Goal: Information Seeking & Learning: Understand process/instructions

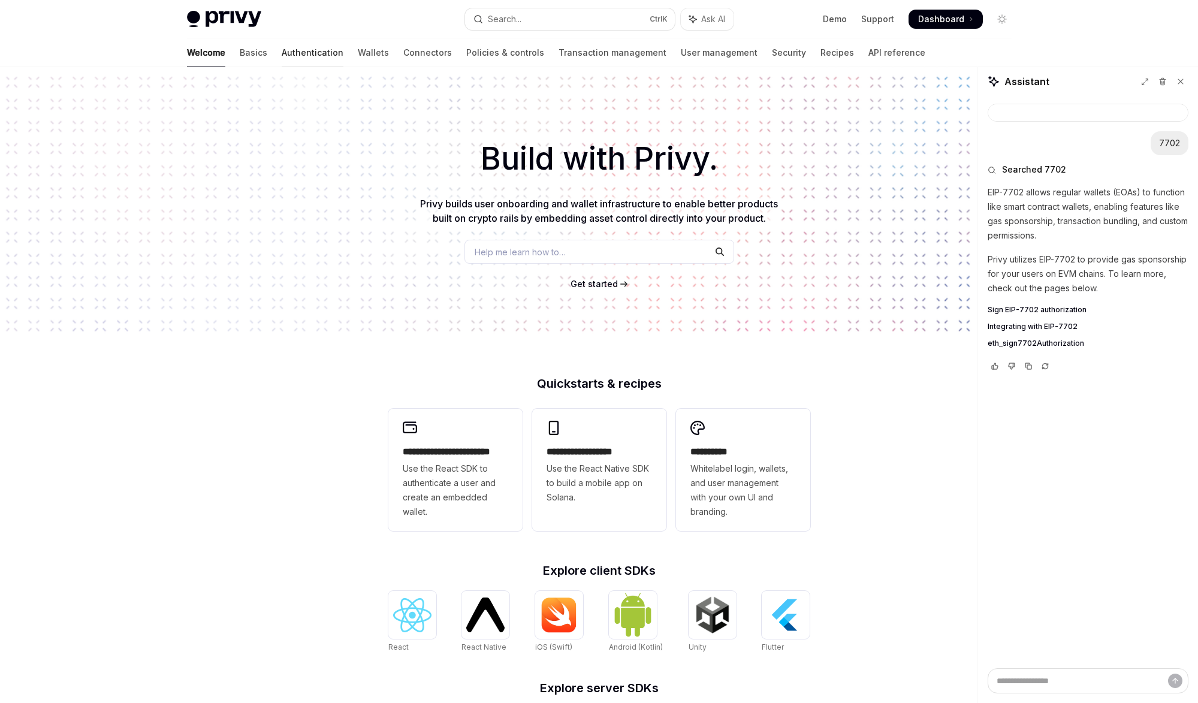
click at [282, 51] on link "Authentication" at bounding box center [313, 52] width 62 height 29
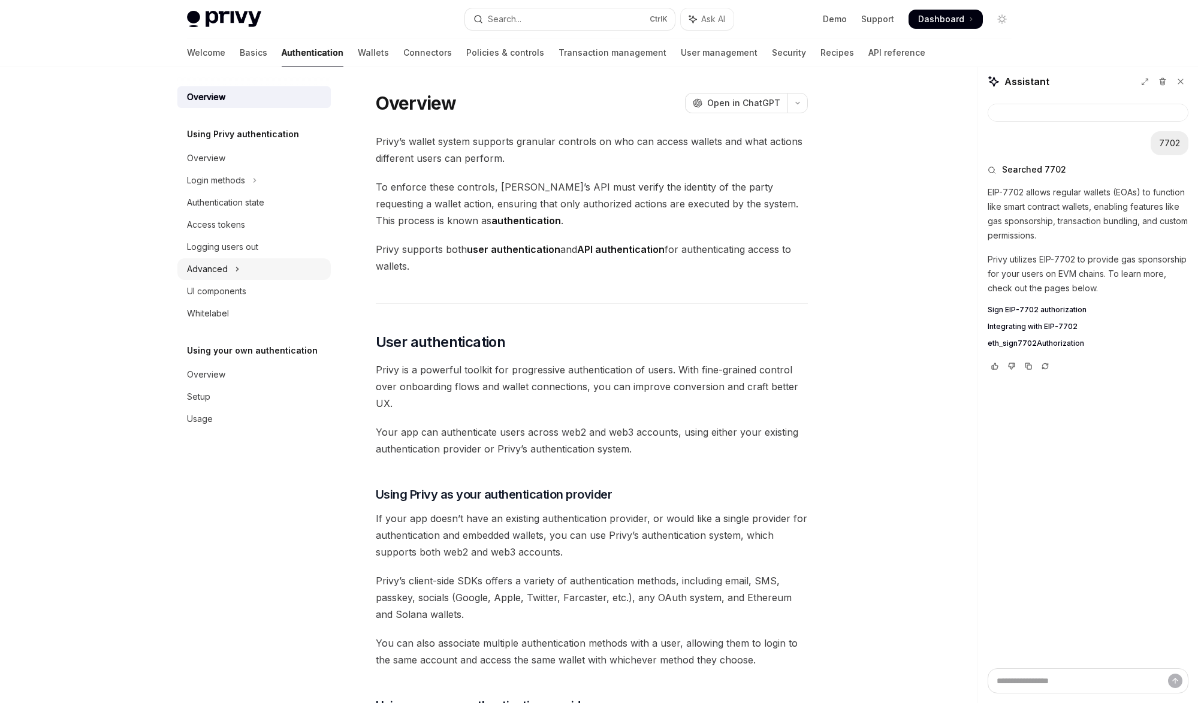
click at [258, 263] on button "Advanced" at bounding box center [253, 269] width 153 height 22
click at [254, 294] on button "MFA" at bounding box center [253, 292] width 153 height 22
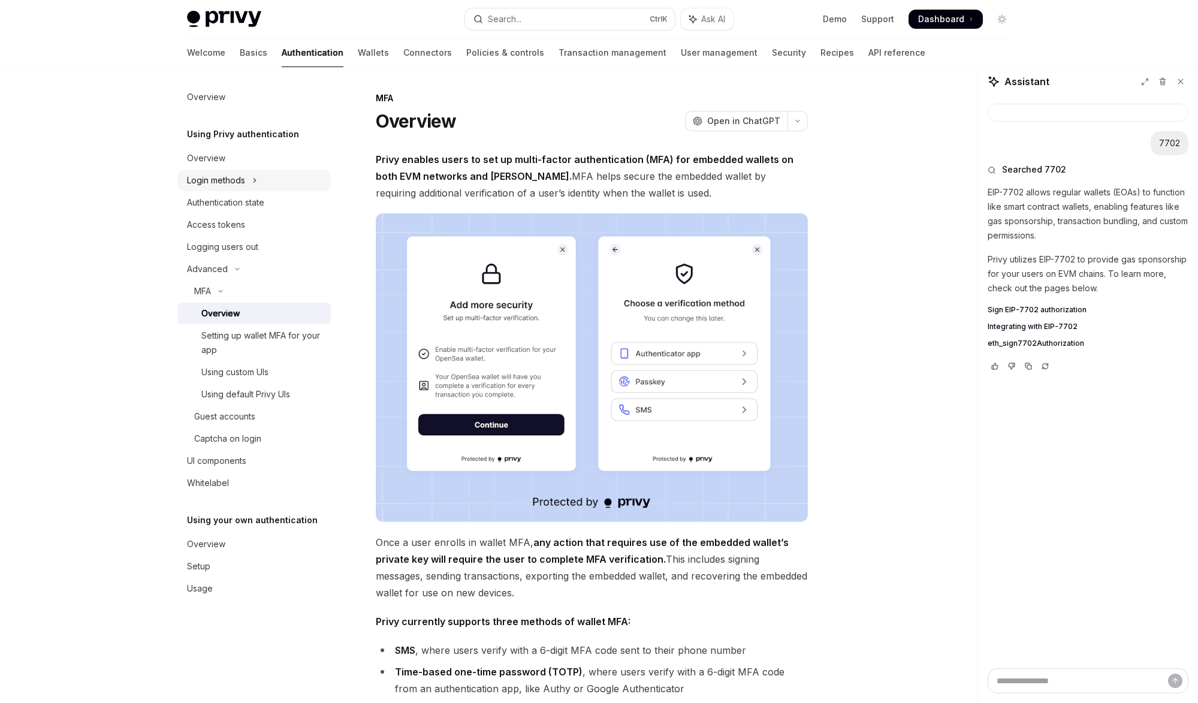
click at [269, 182] on button "Login methods" at bounding box center [253, 181] width 153 height 22
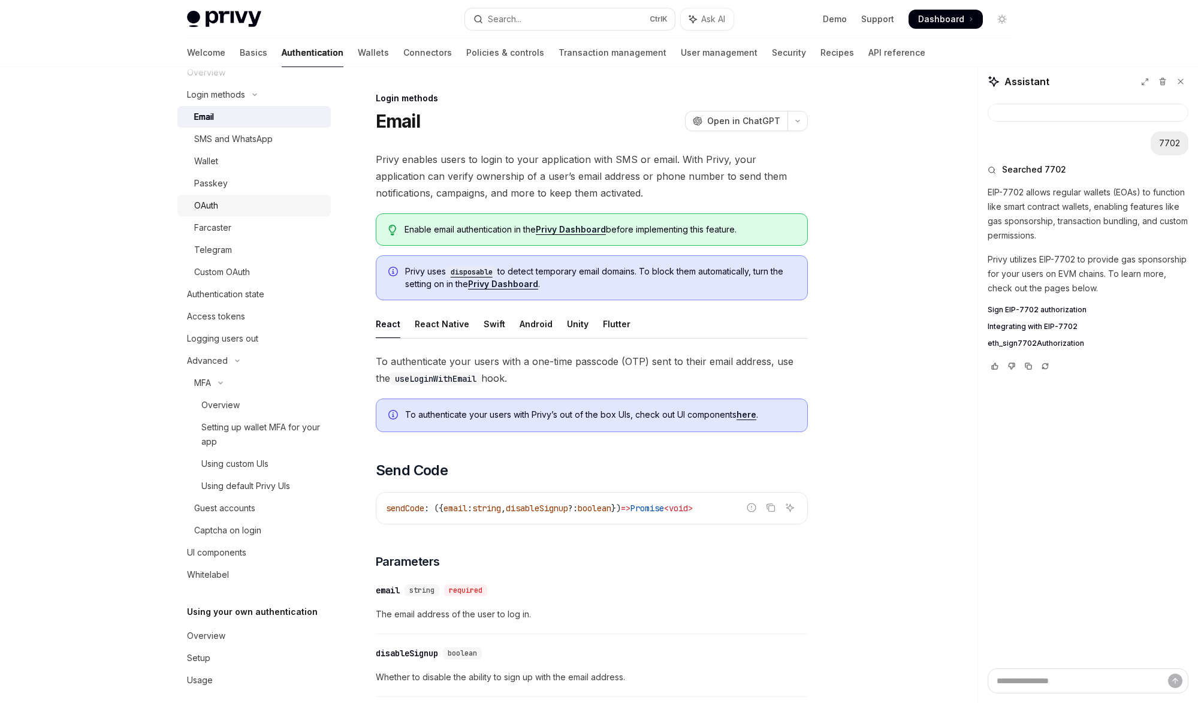
scroll to position [98, 0]
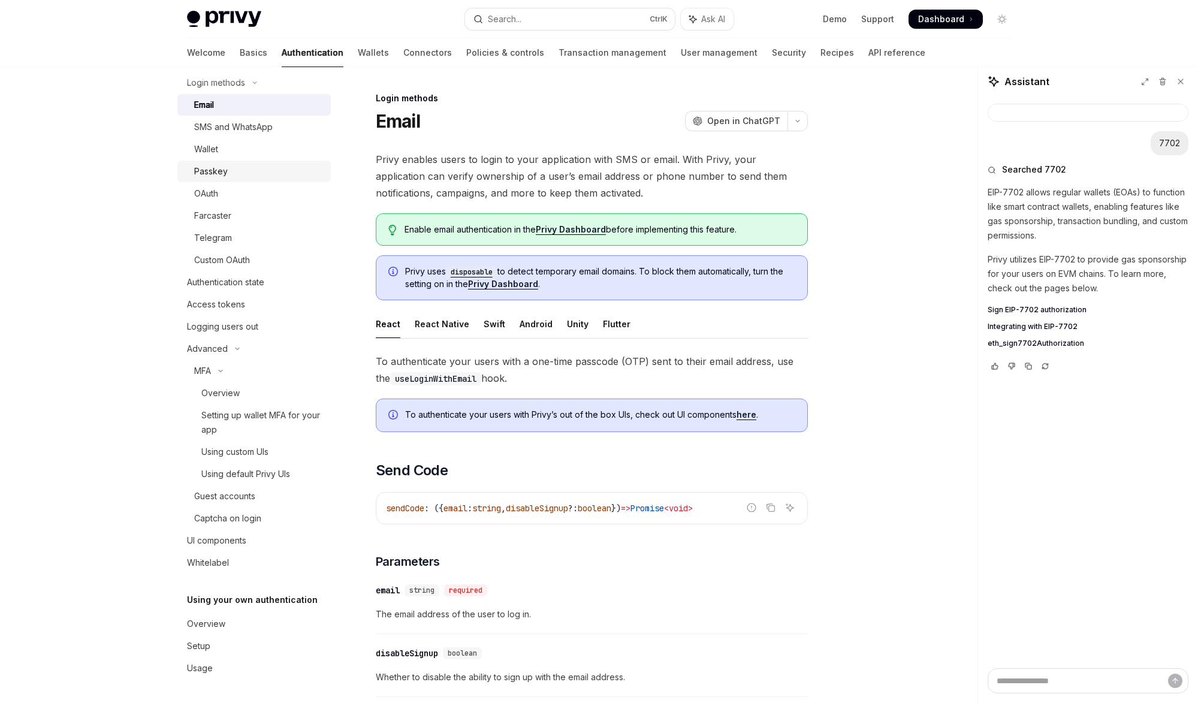
click at [237, 162] on link "Passkey" at bounding box center [253, 172] width 153 height 22
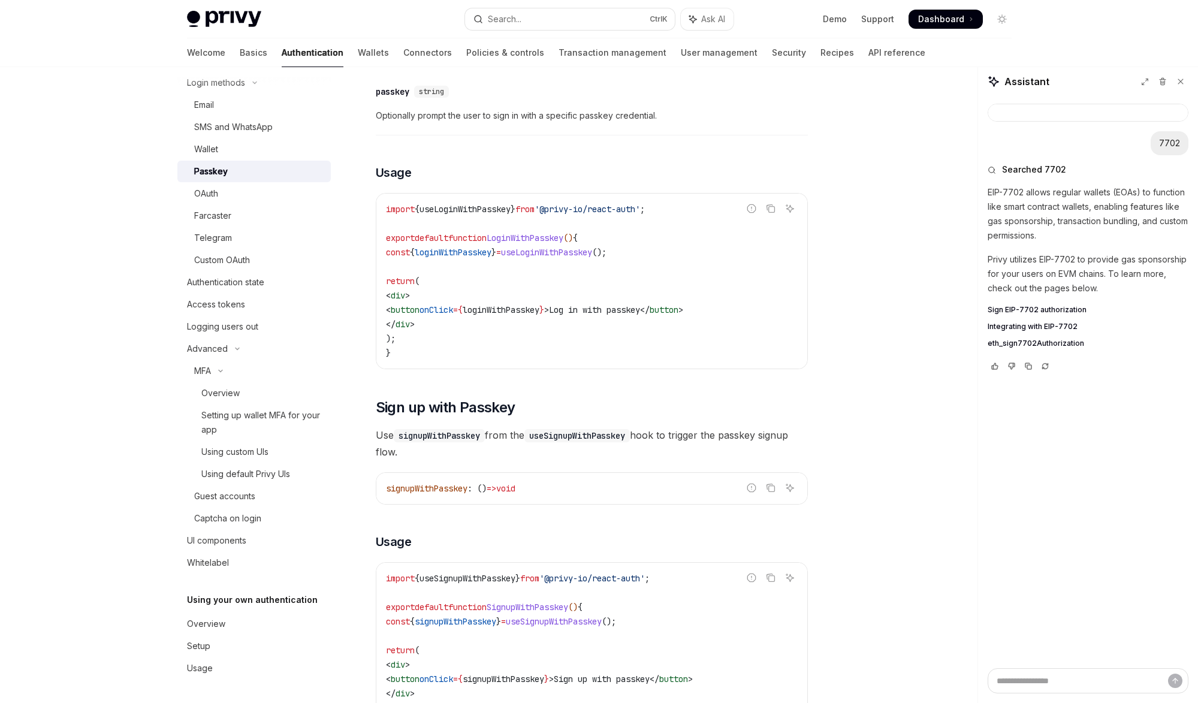
scroll to position [360, 0]
click at [358, 47] on link "Wallets" at bounding box center [373, 52] width 31 height 29
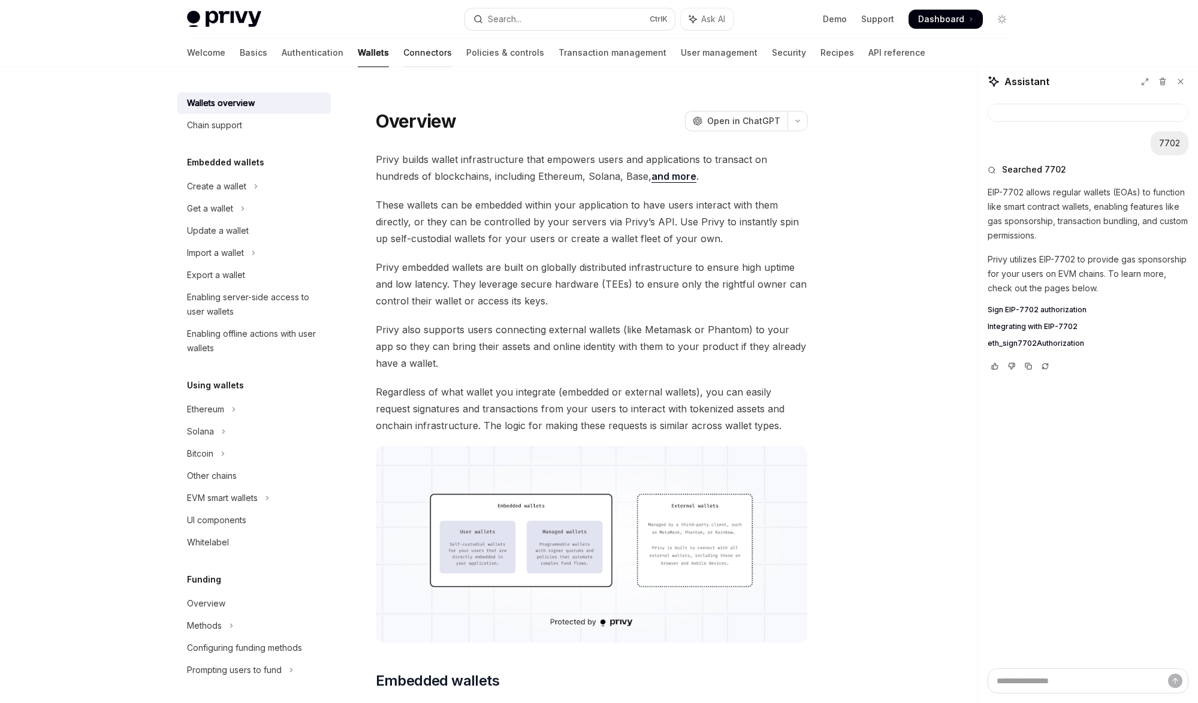
click at [403, 61] on link "Connectors" at bounding box center [427, 52] width 49 height 29
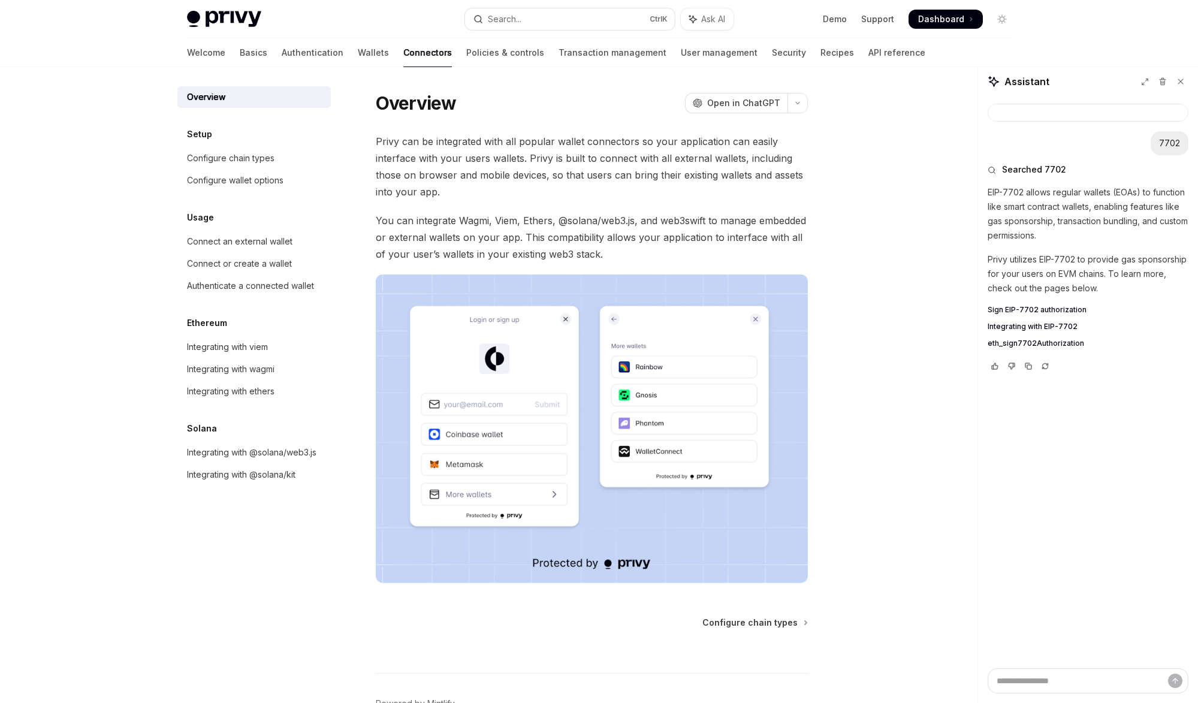
click at [466, 52] on link "Policies & controls" at bounding box center [505, 52] width 78 height 29
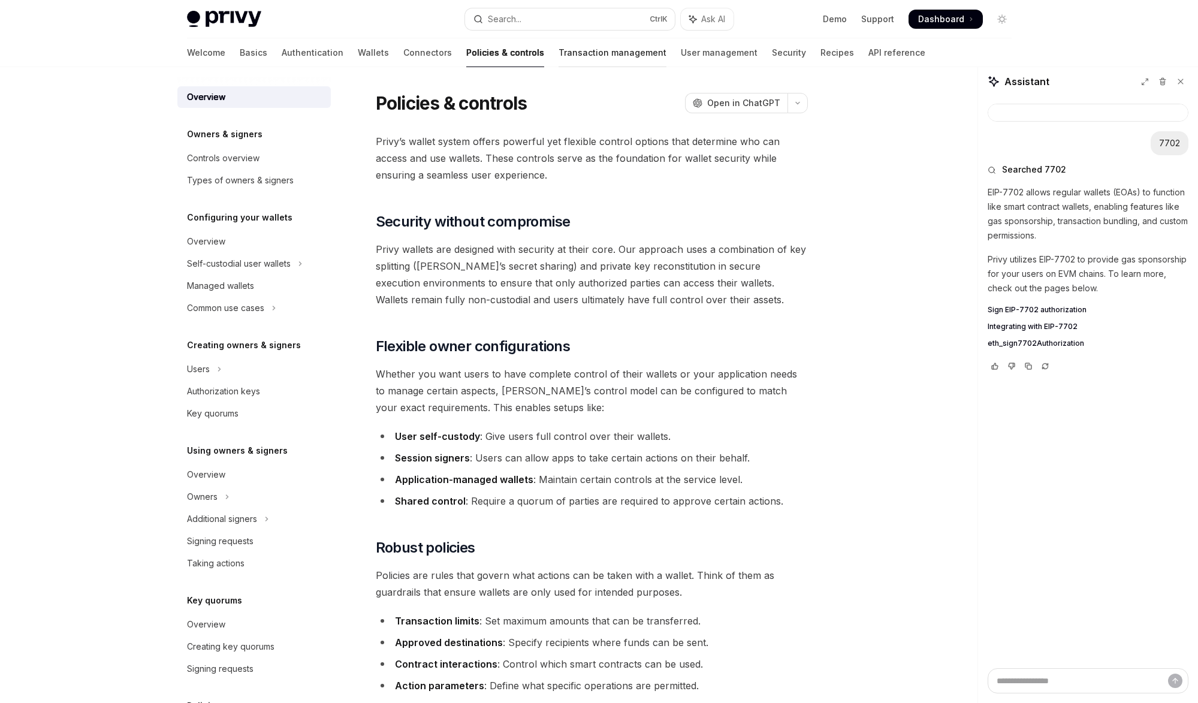
click at [559, 55] on link "Transaction management" at bounding box center [613, 52] width 108 height 29
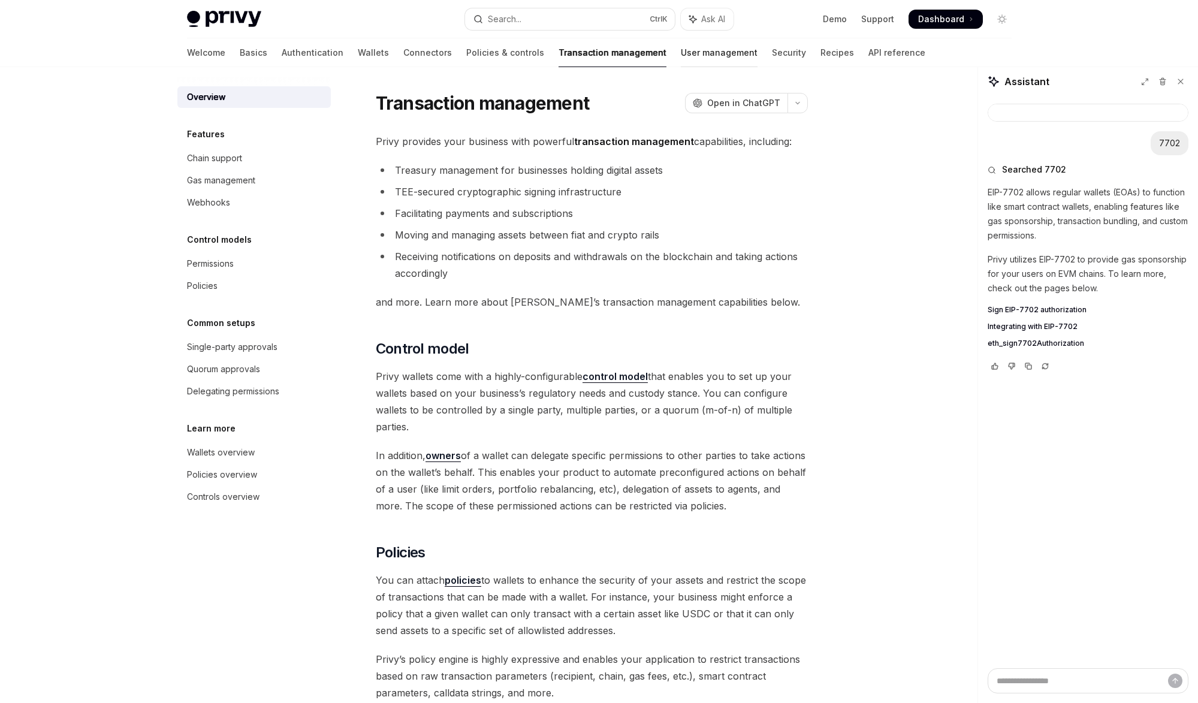
click at [681, 53] on link "User management" at bounding box center [719, 52] width 77 height 29
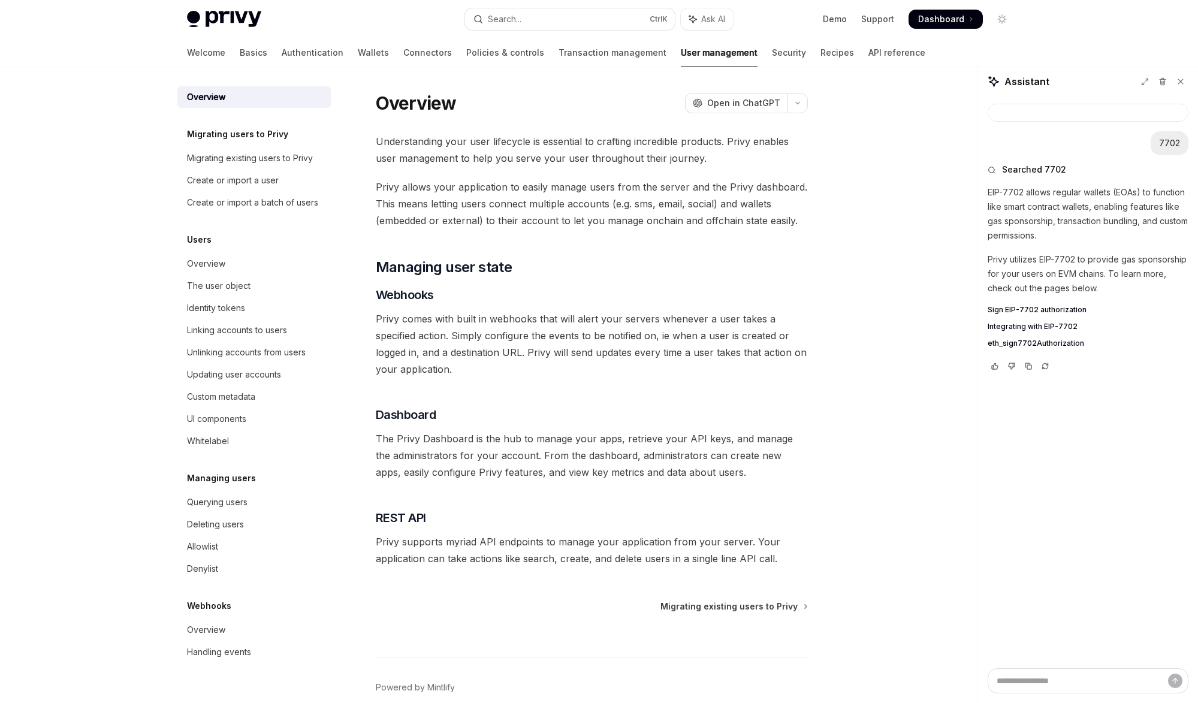
click at [737, 56] on div "Welcome Basics Authentication Wallets Connectors Policies & controls Transactio…" at bounding box center [556, 52] width 738 height 29
click at [772, 58] on link "Security" at bounding box center [789, 52] width 34 height 29
type textarea "*"
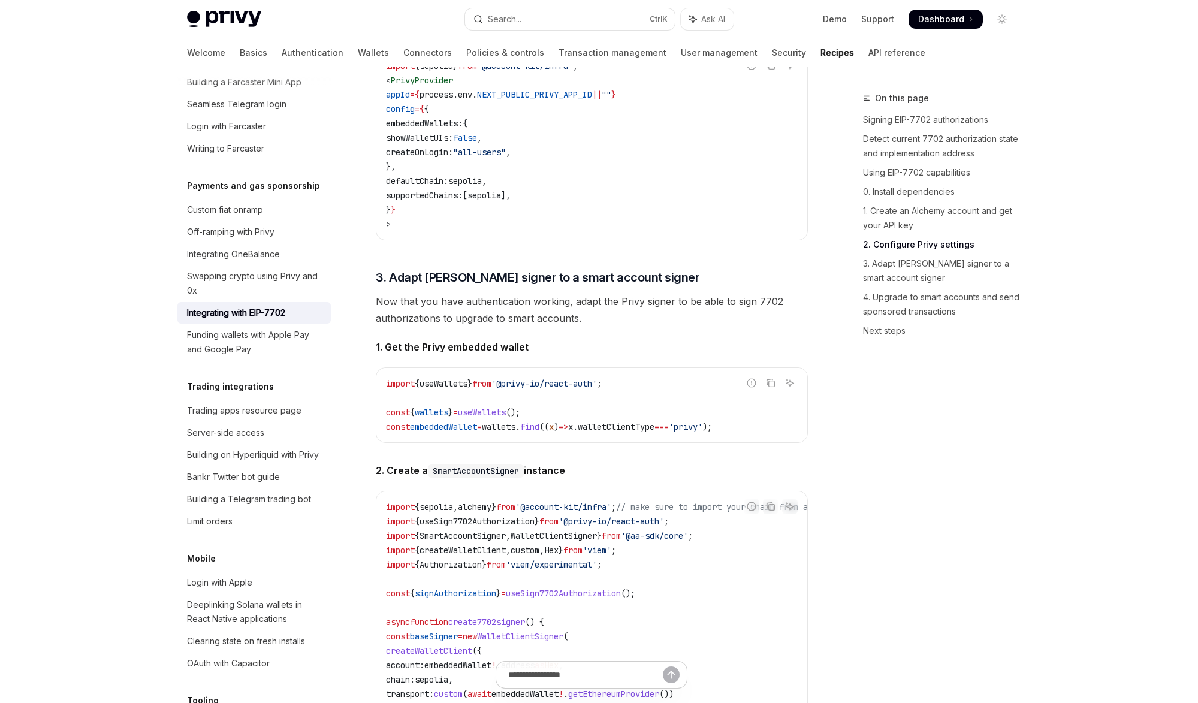
scroll to position [1918, 0]
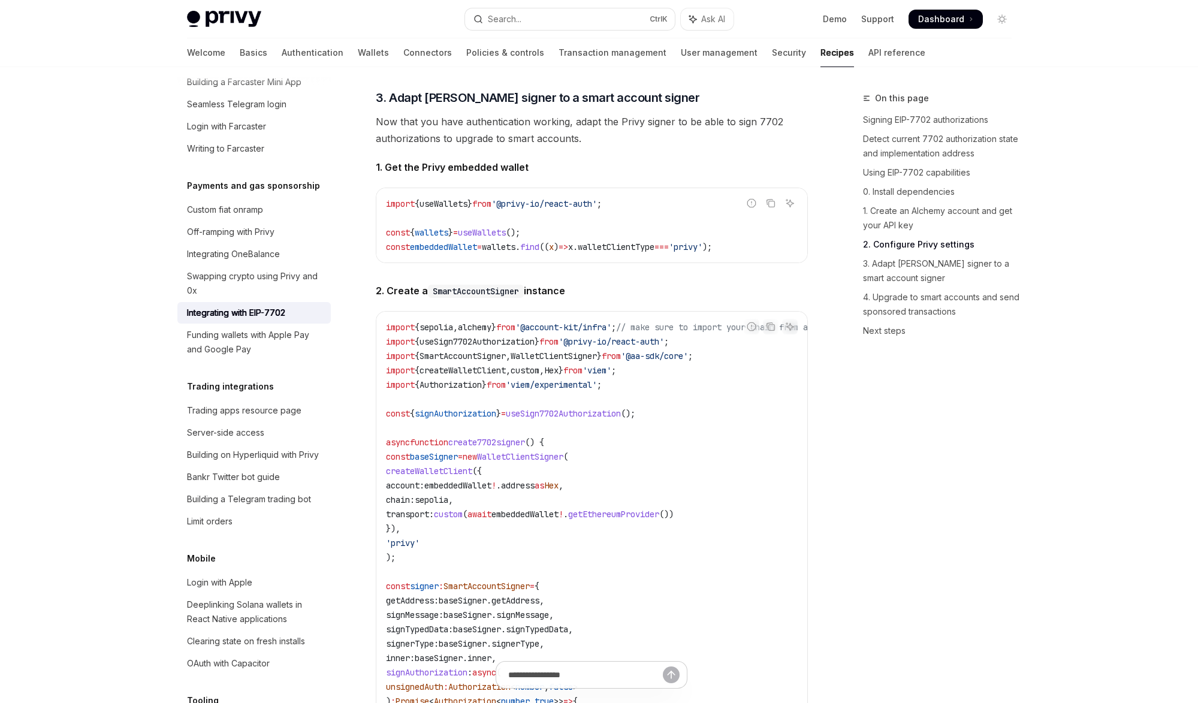
click at [602, 419] on span "useSign7702Authorization" at bounding box center [563, 413] width 115 height 11
copy span "useSign7702Authorization"
click at [466, 419] on span "signAuthorization" at bounding box center [456, 413] width 82 height 11
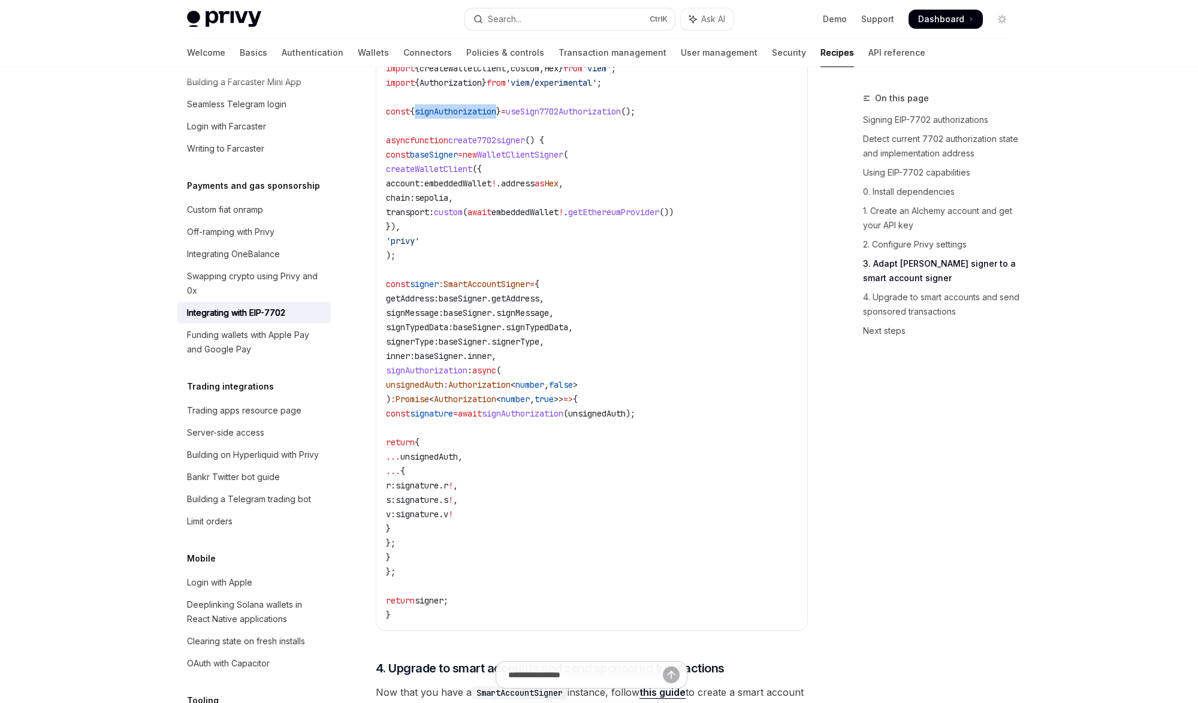
copy span "signAuthorization"
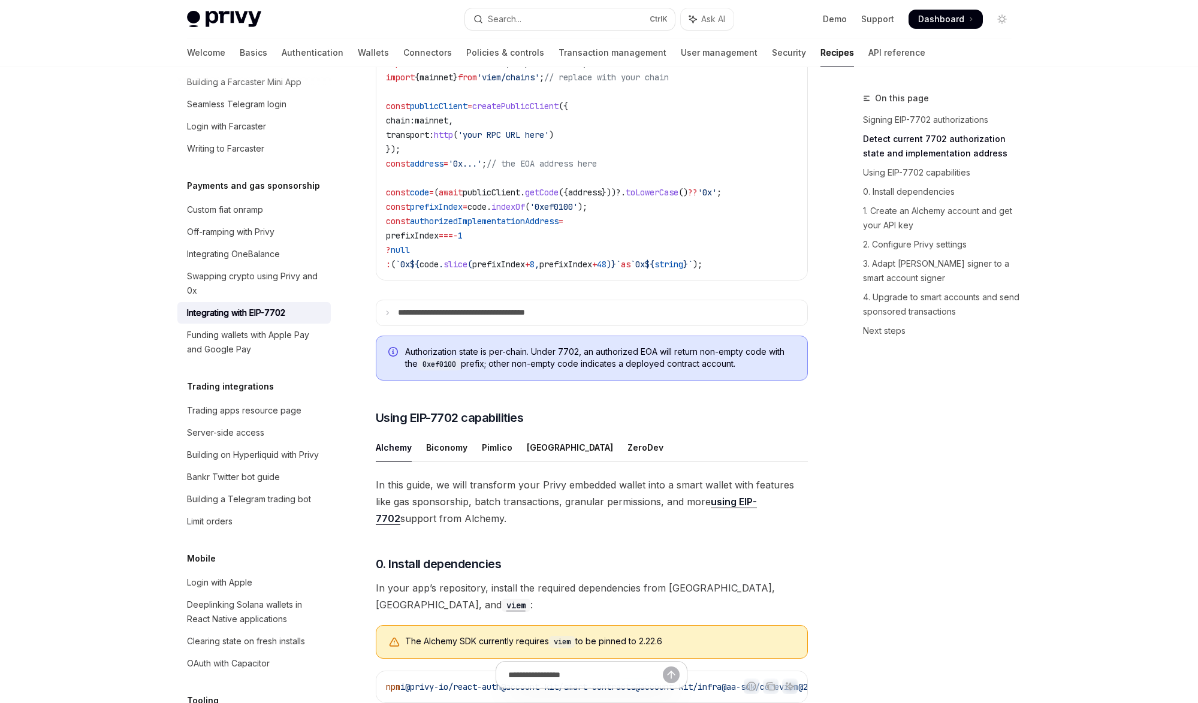
scroll to position [659, 0]
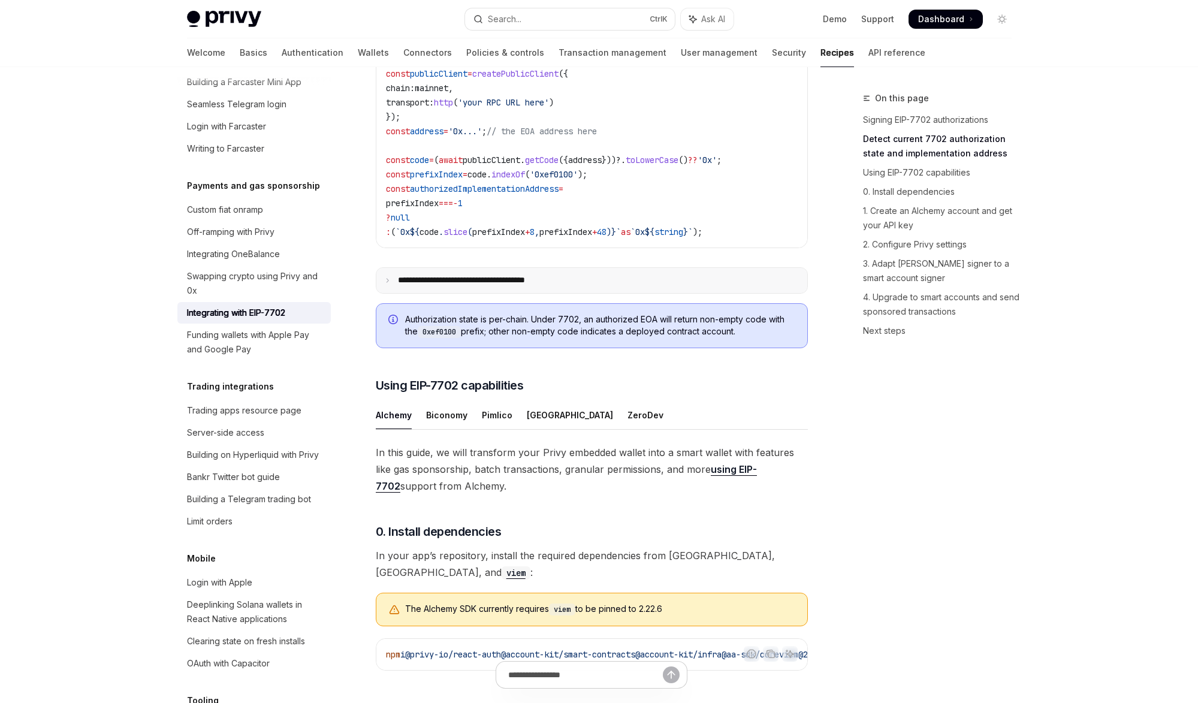
click at [390, 284] on icon at bounding box center [388, 281] width 6 height 6
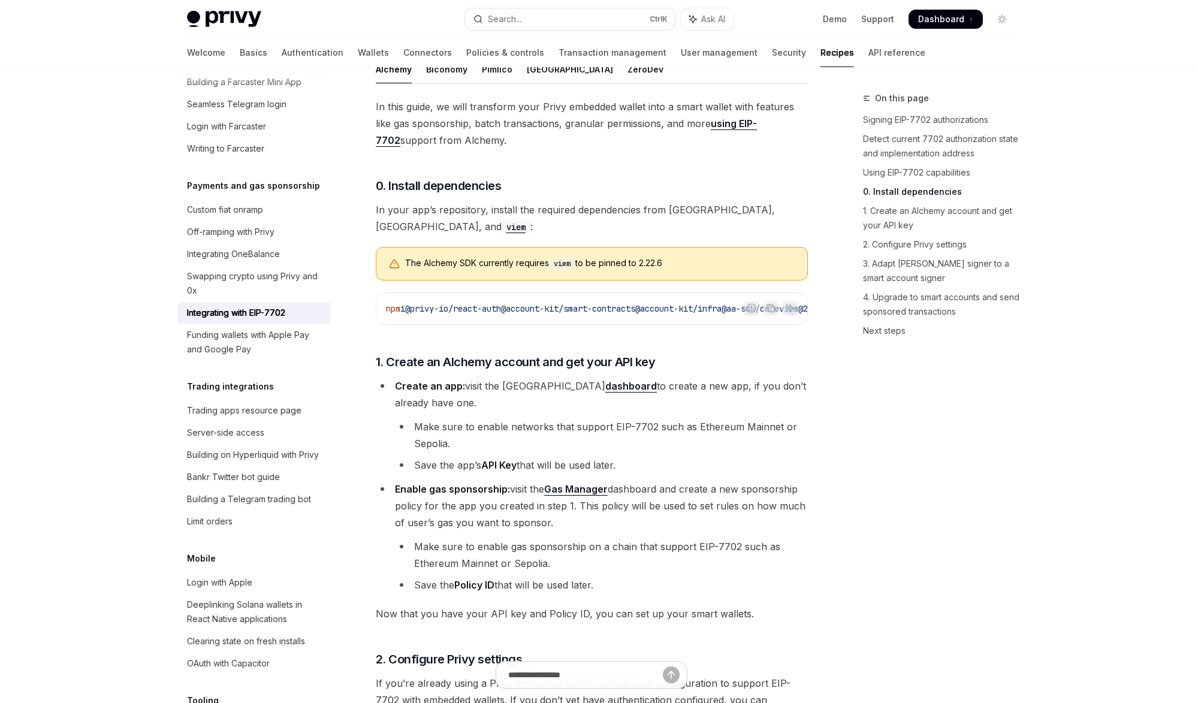
scroll to position [1019, 0]
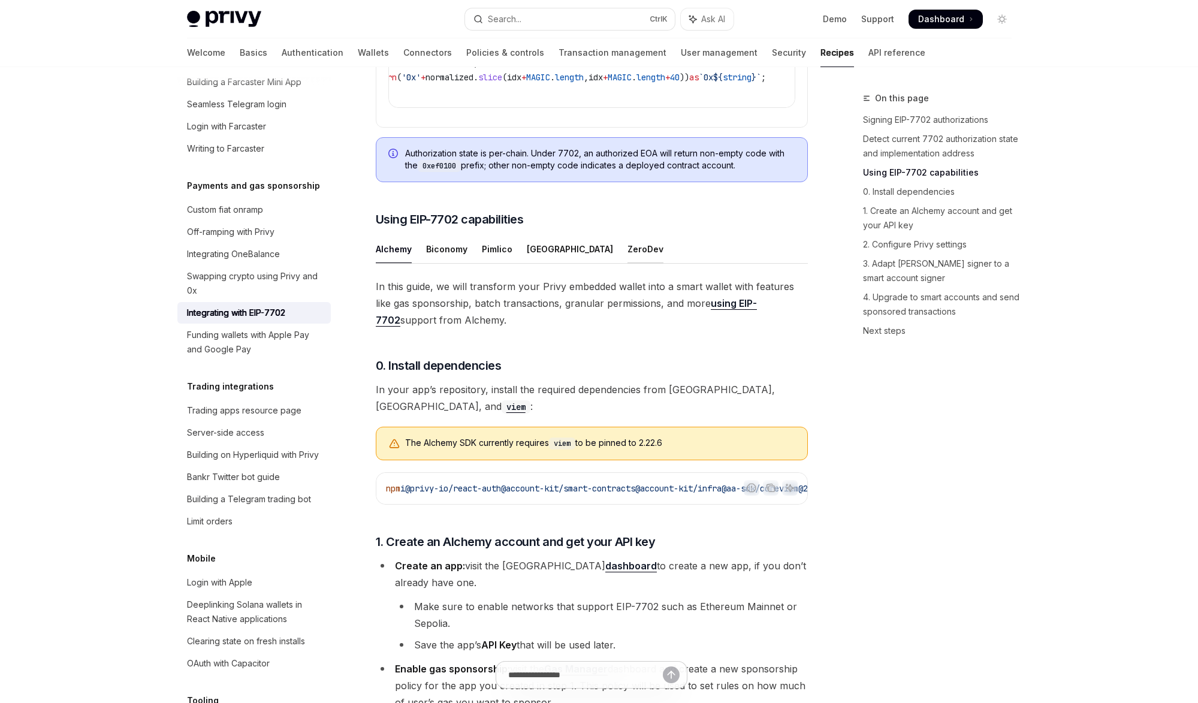
click at [628, 263] on div "ZeroDev" at bounding box center [646, 249] width 36 height 28
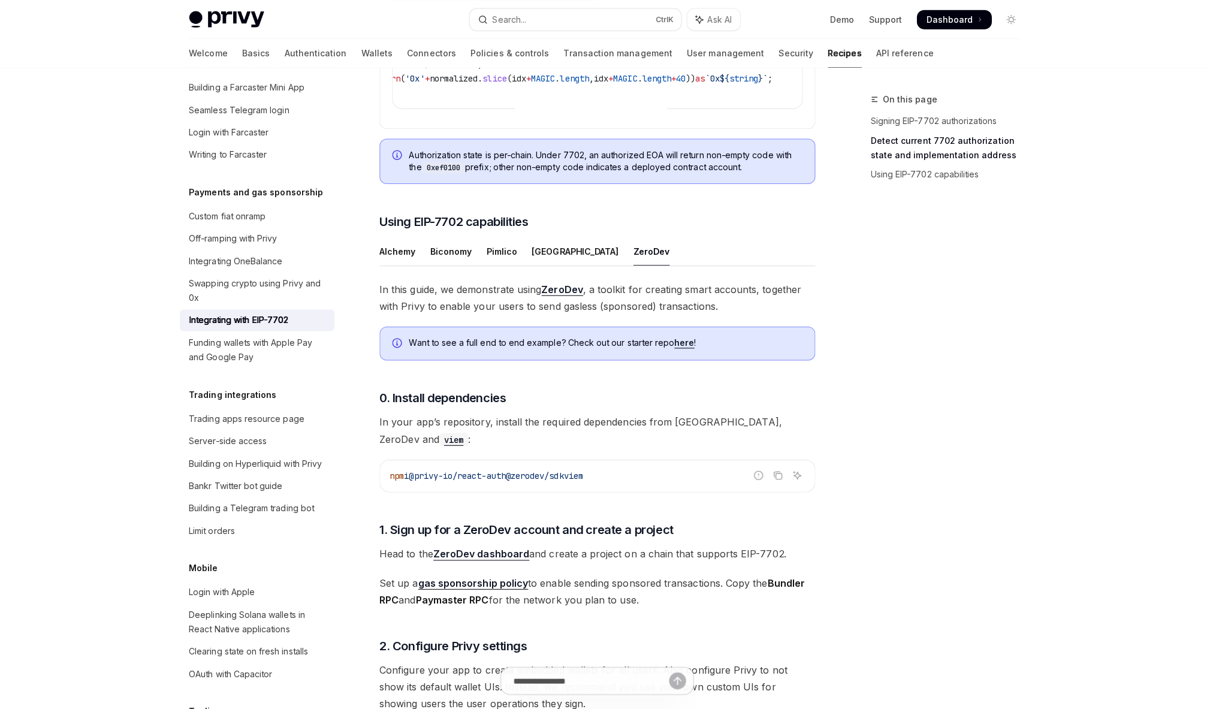
scroll to position [988, 0]
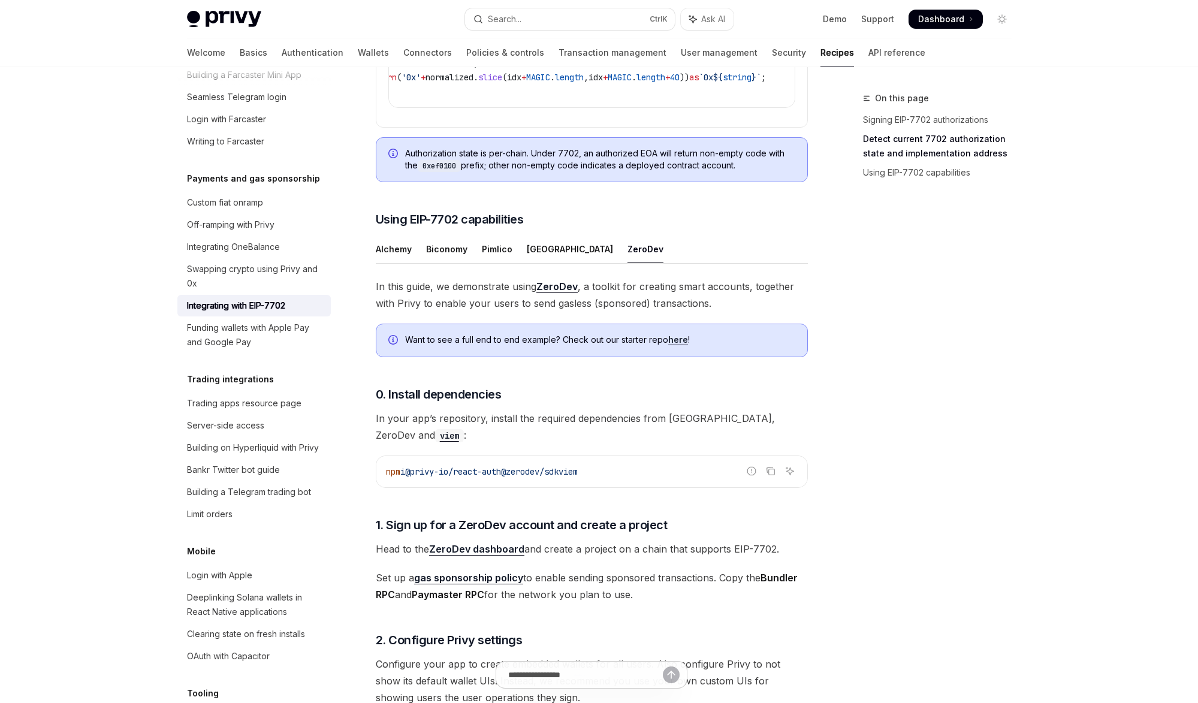
type textarea "*"
